Goal: Navigation & Orientation: Find specific page/section

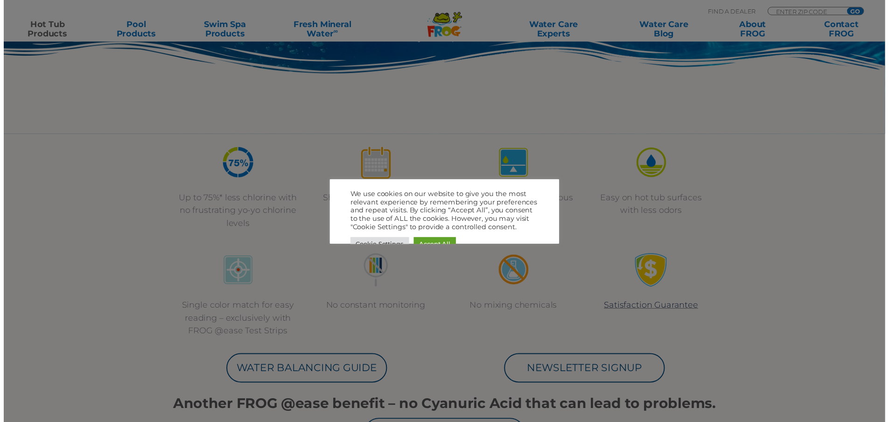
scroll to position [249, 0]
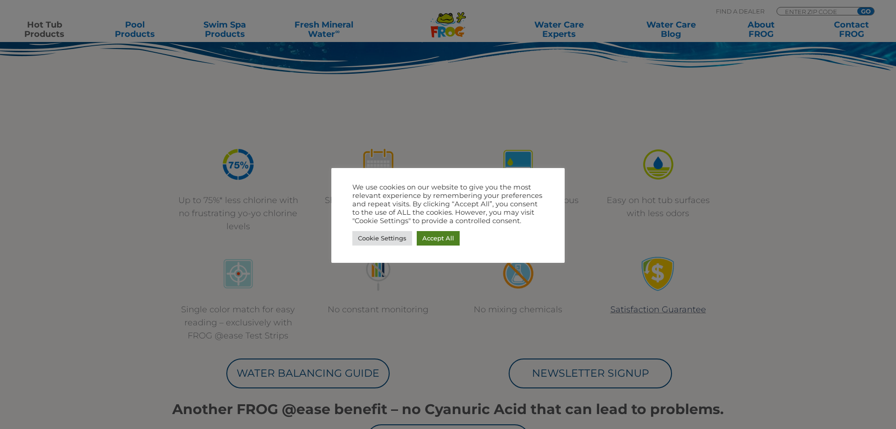
click at [429, 235] on link "Accept All" at bounding box center [438, 238] width 43 height 14
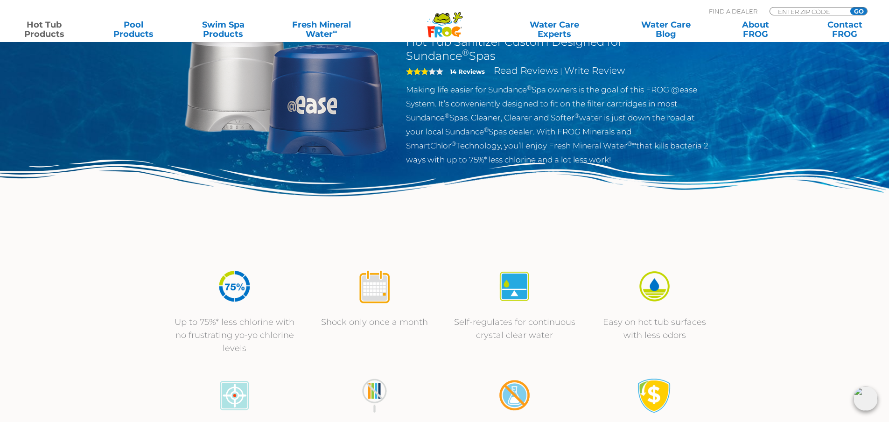
scroll to position [0, 0]
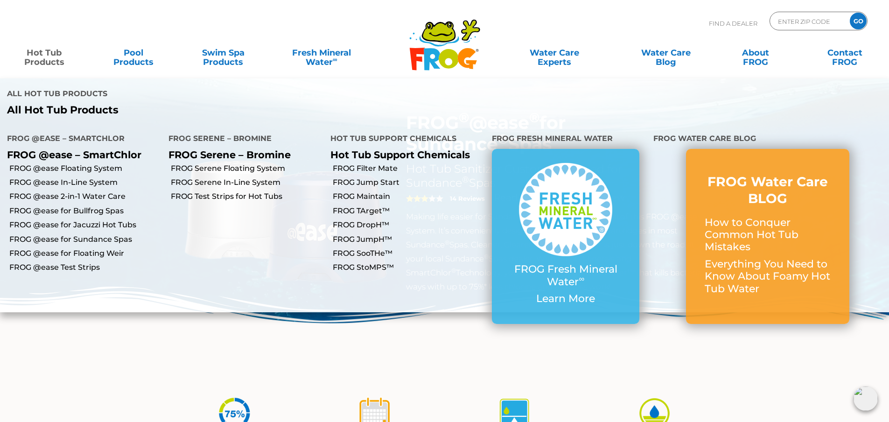
click at [47, 62] on link "Hot Tub Products" at bounding box center [44, 52] width 70 height 19
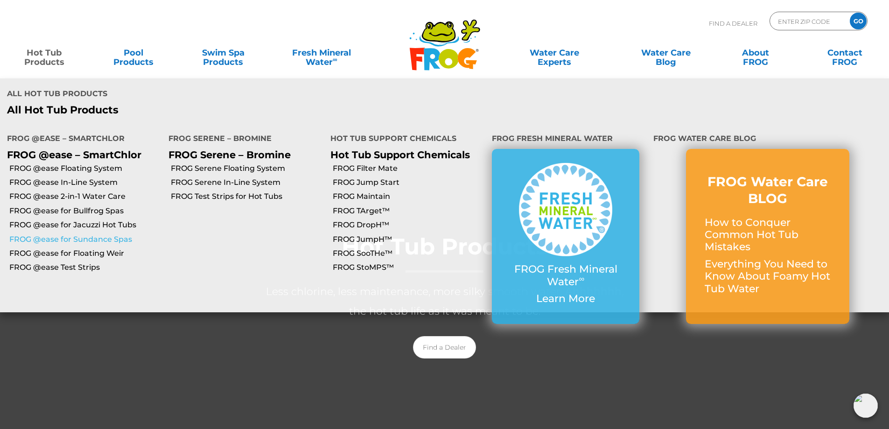
click at [61, 234] on link "FROG @ease for Sundance Spas" at bounding box center [85, 239] width 152 height 10
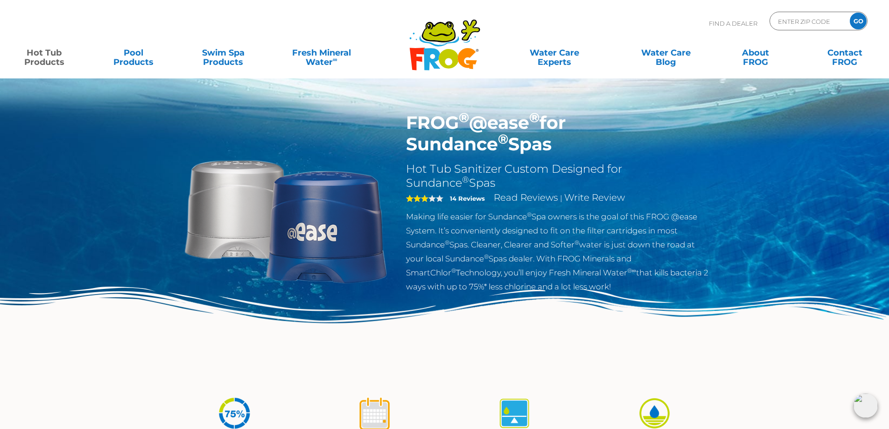
click at [733, 22] on p "Find A Dealer" at bounding box center [733, 23] width 49 height 23
